Goal: Task Accomplishment & Management: Manage account settings

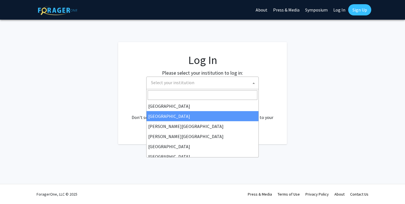
select select
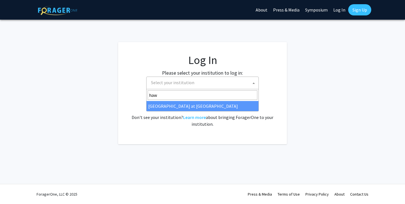
type input "haw"
select select "18"
